Goal: Find specific page/section: Find specific page/section

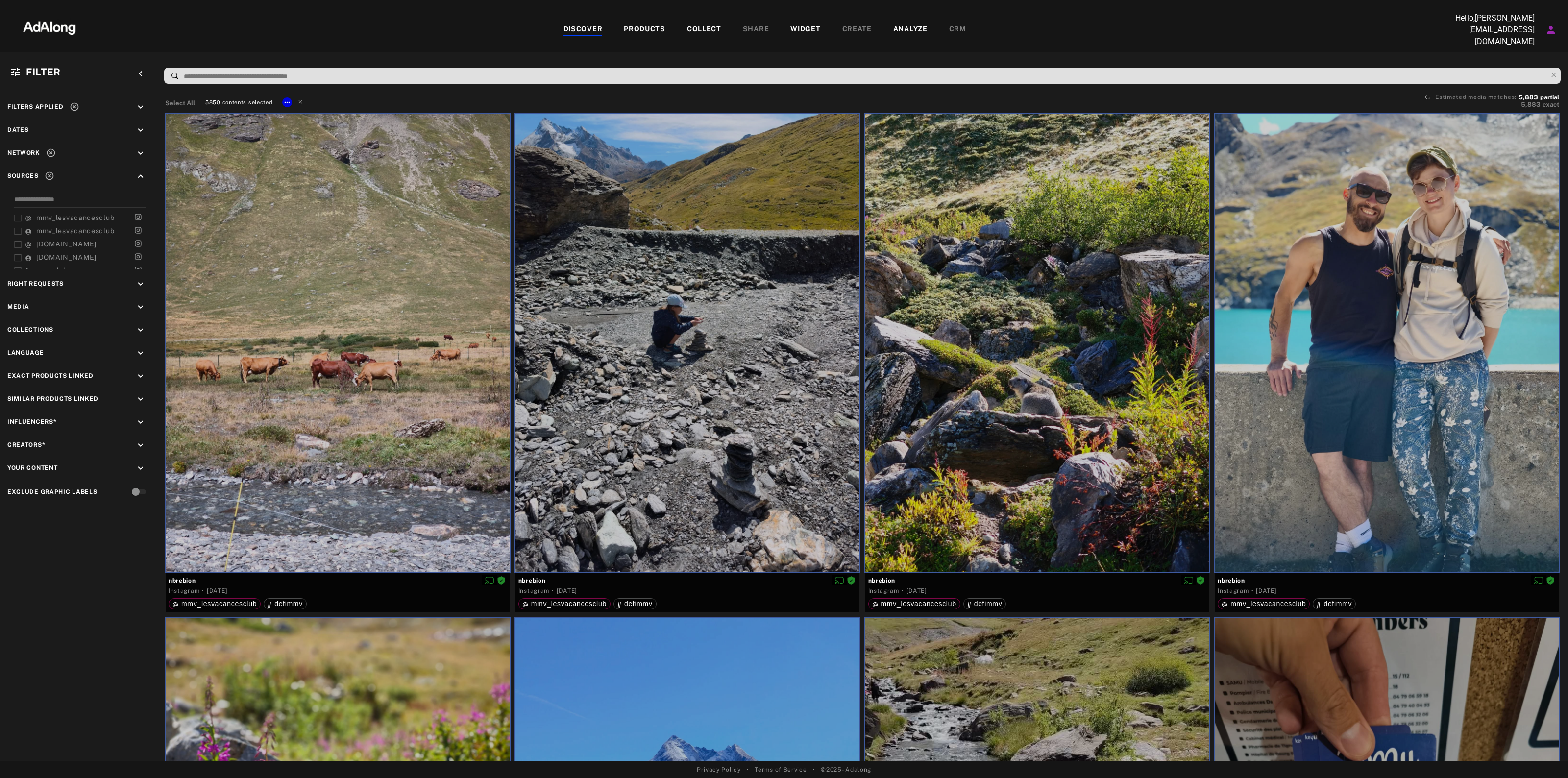
scroll to position [257, 0]
click at [79, 247] on div "defimmv" at bounding box center [83, 252] width 117 height 11
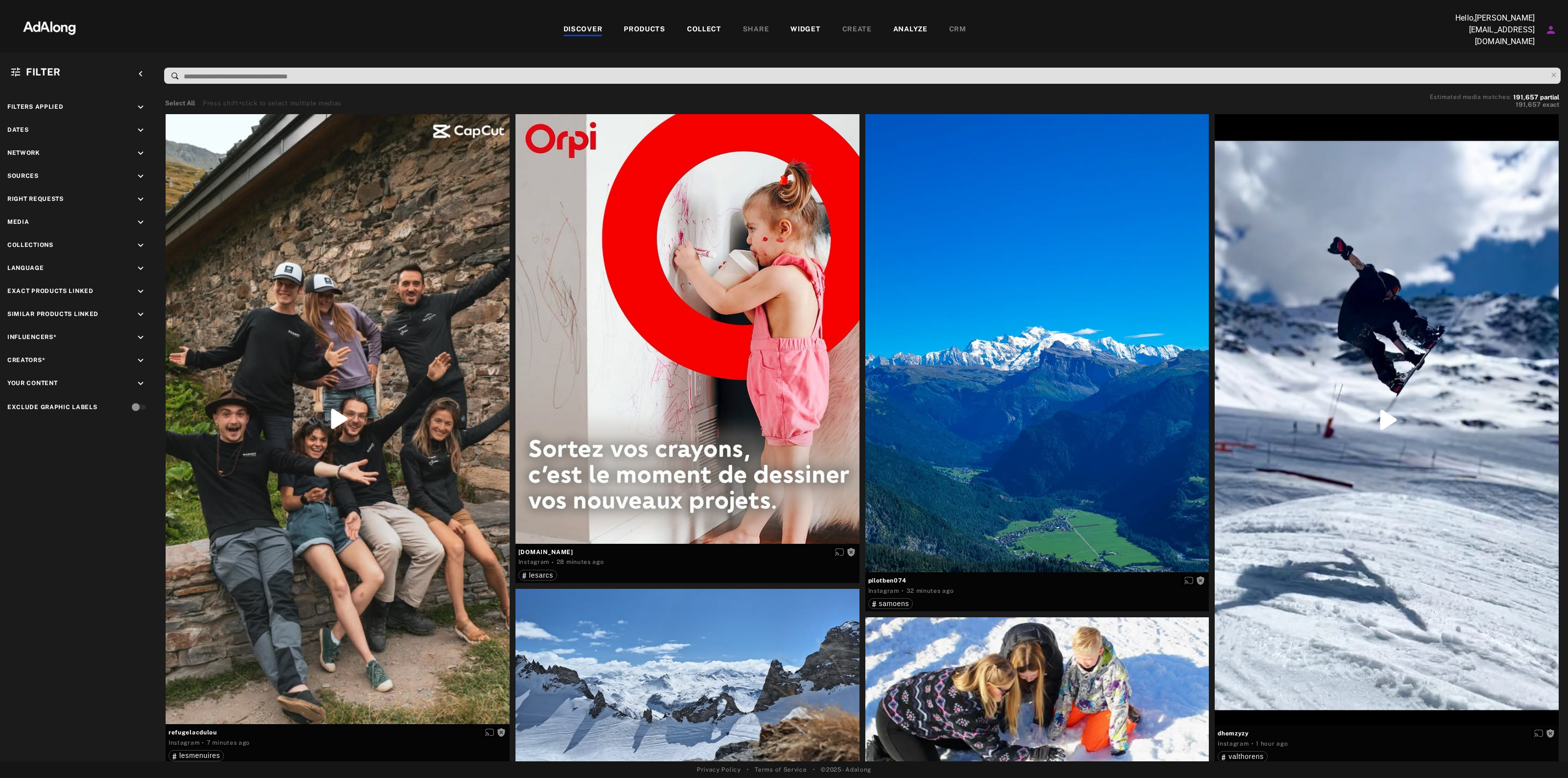
click at [135, 172] on icon "keyboard_arrow_down" at bounding box center [140, 175] width 11 height 11
click at [54, 249] on span "defimmv" at bounding box center [51, 252] width 30 height 8
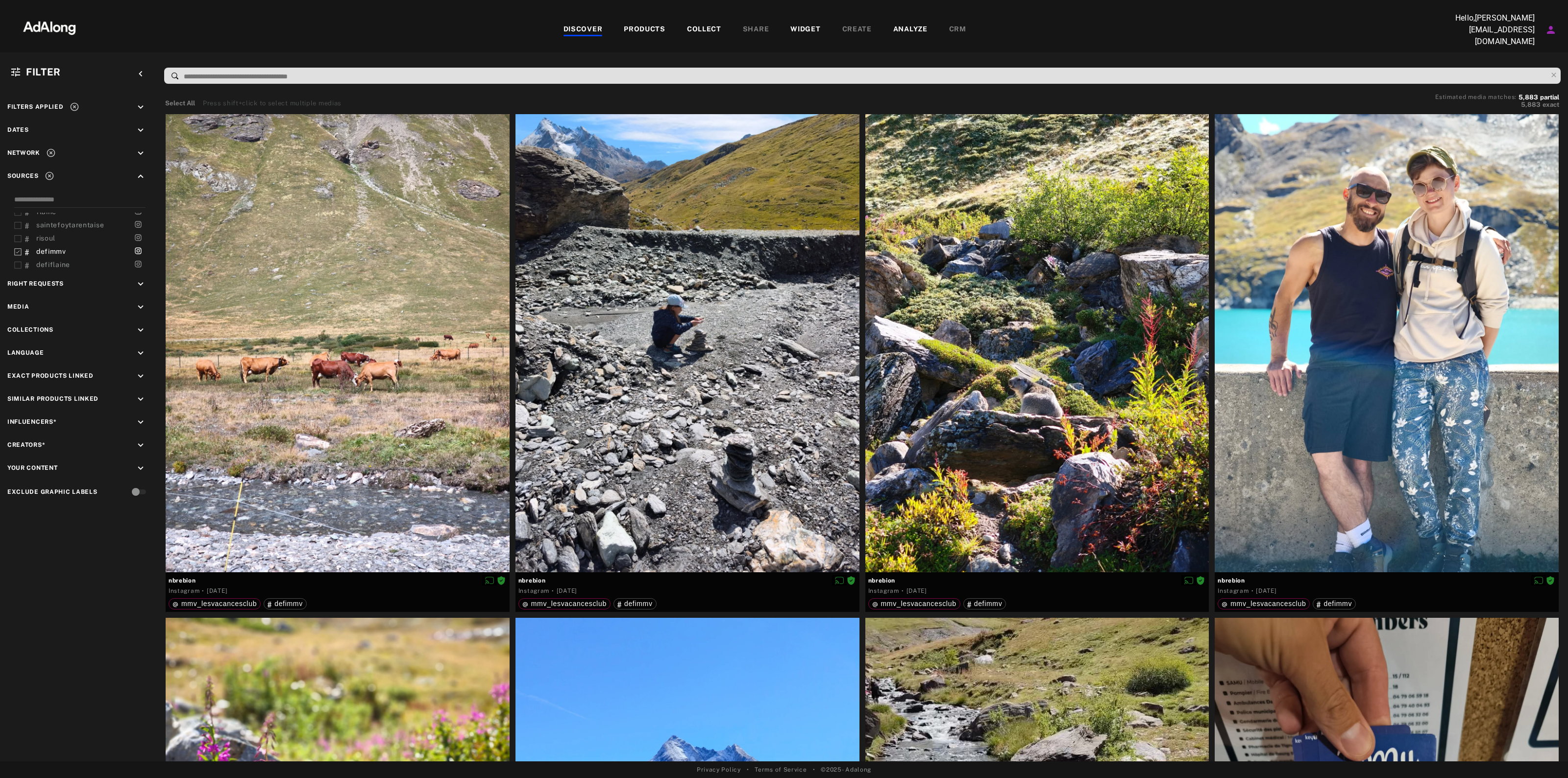
click at [140, 279] on icon "keyboard_arrow_down" at bounding box center [140, 284] width 11 height 11
click at [40, 316] on div "Requested" at bounding box center [87, 320] width 125 height 11
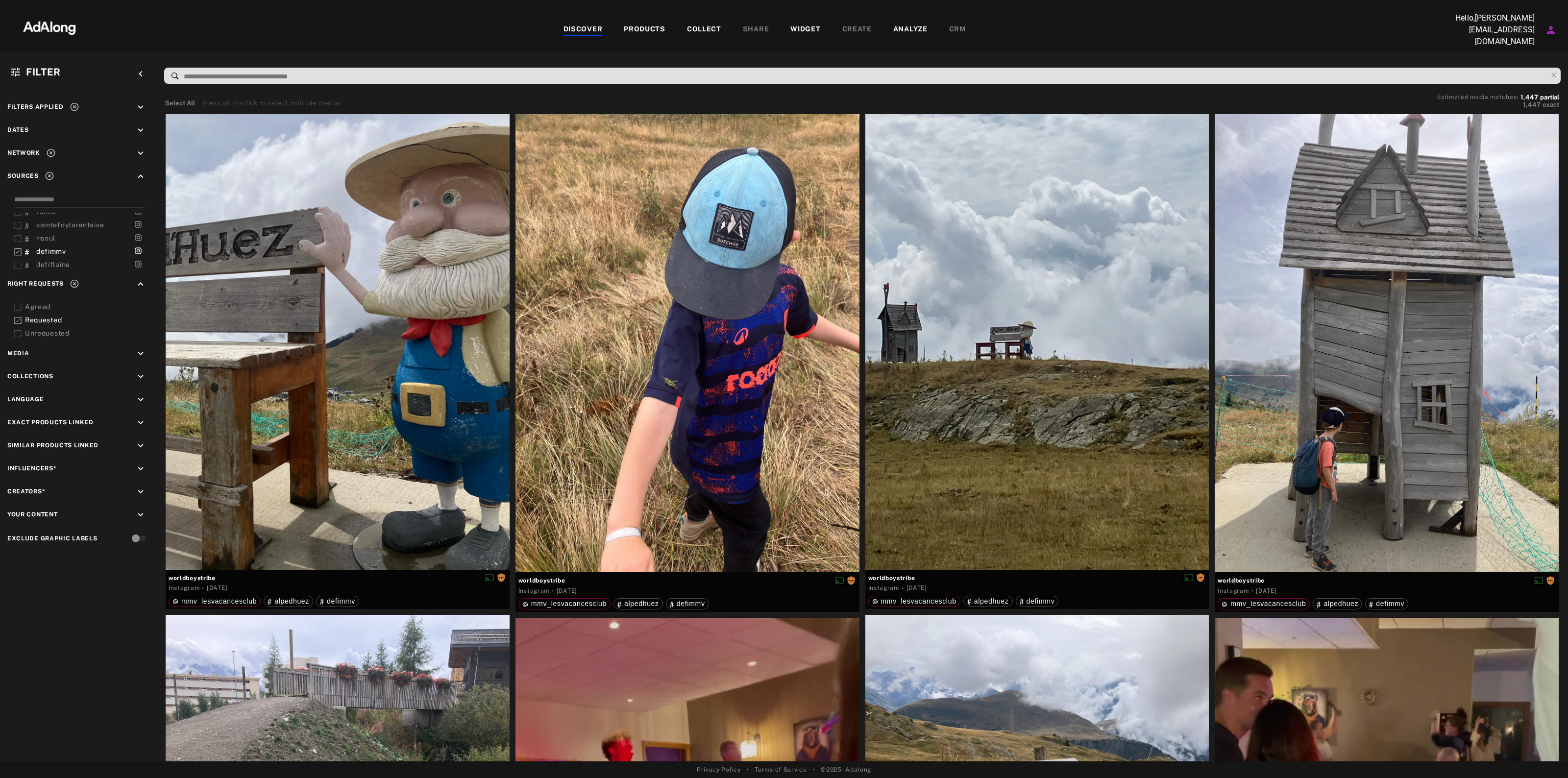
click at [43, 332] on div "Unrequested" at bounding box center [87, 333] width 125 height 11
click at [47, 316] on div "Requested" at bounding box center [87, 320] width 125 height 11
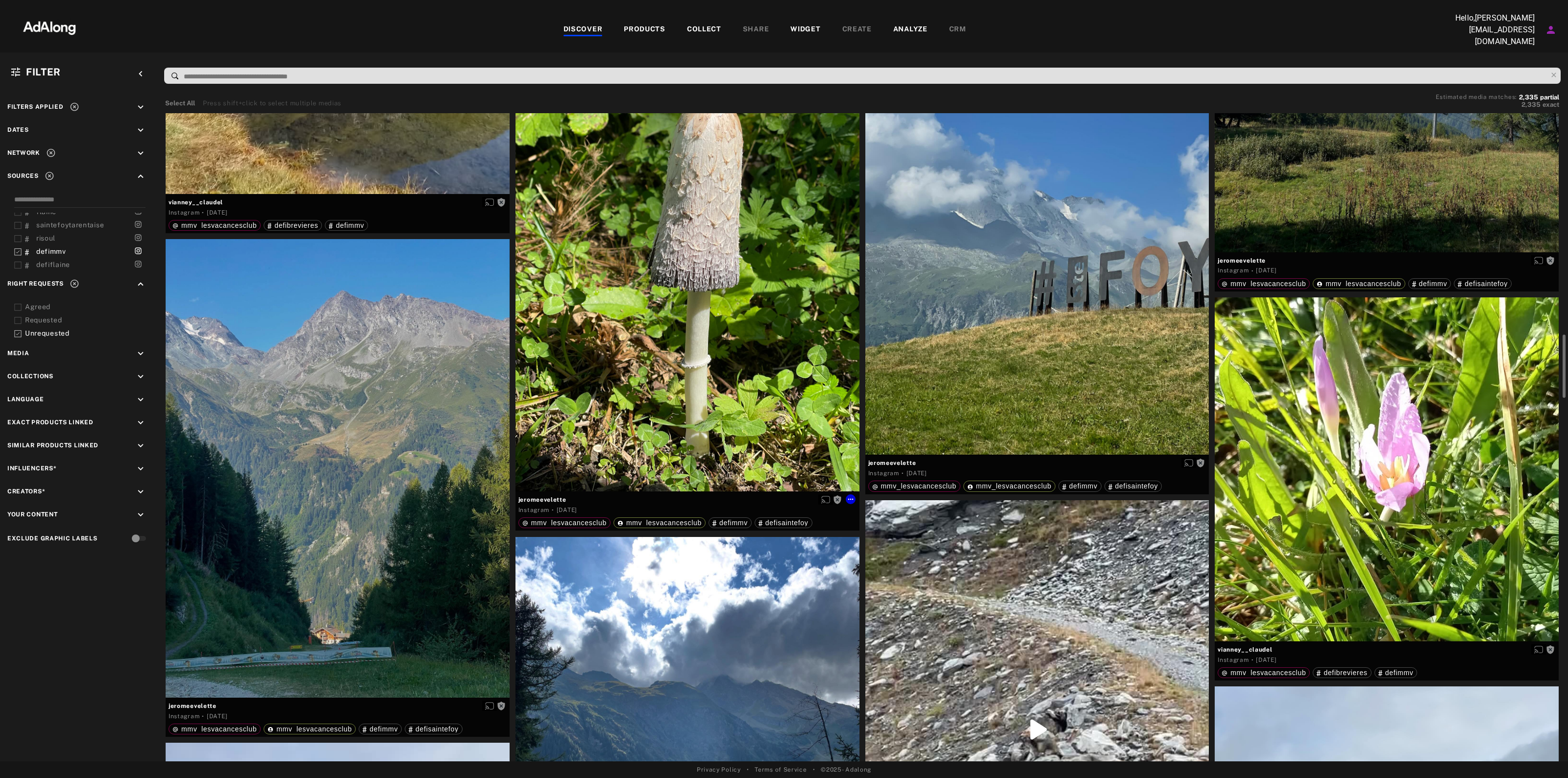
scroll to position [2633, 0]
